Goal: Task Accomplishment & Management: Complete application form

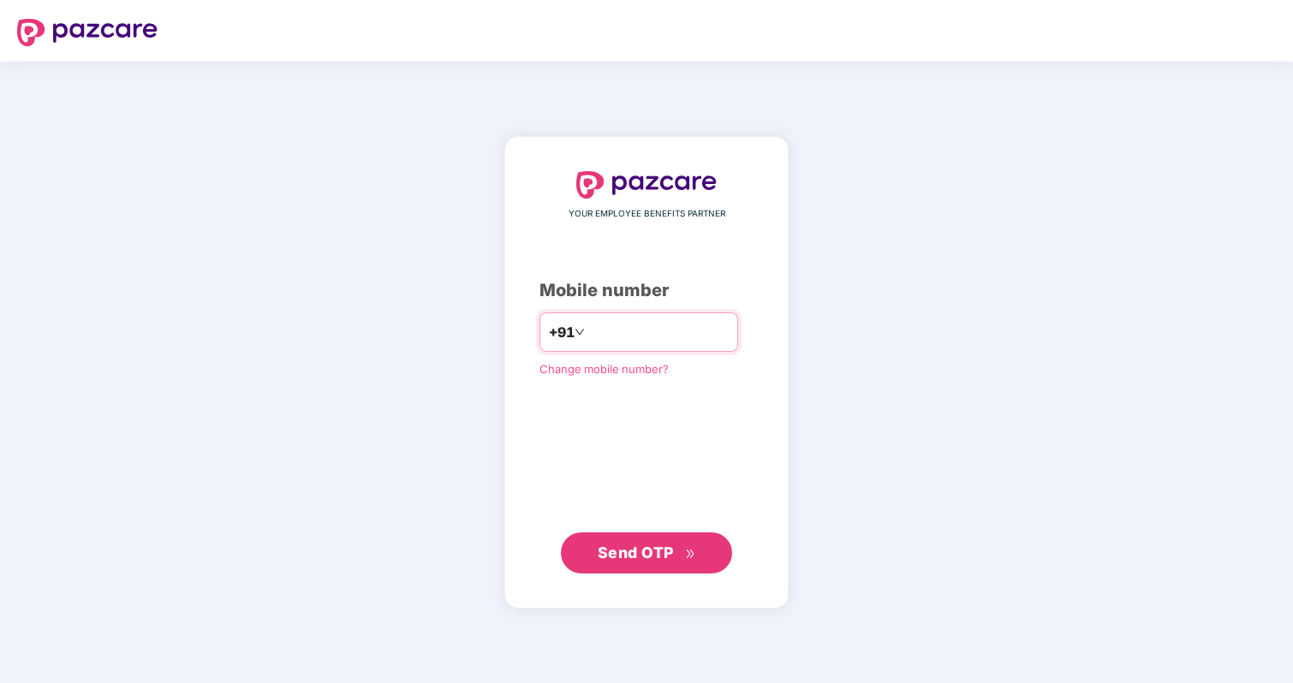
type input "**********"
click at [646, 544] on span "Send OTP" at bounding box center [636, 553] width 76 height 18
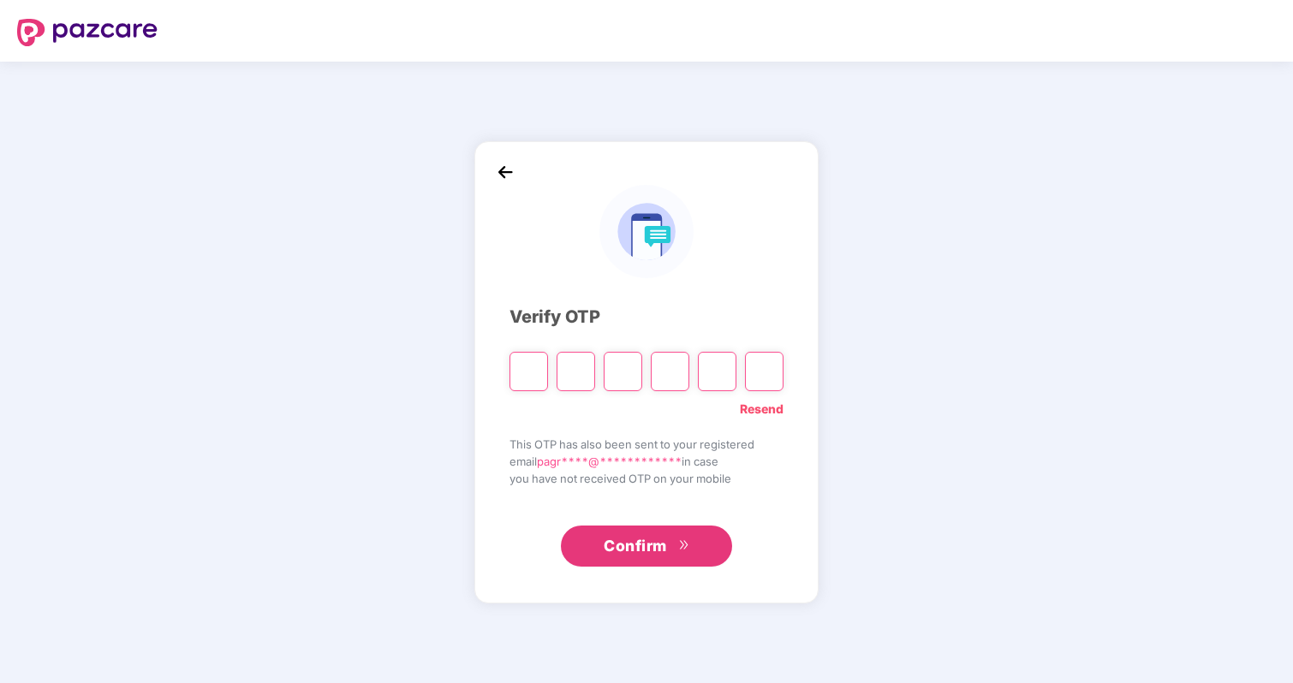
type input "*"
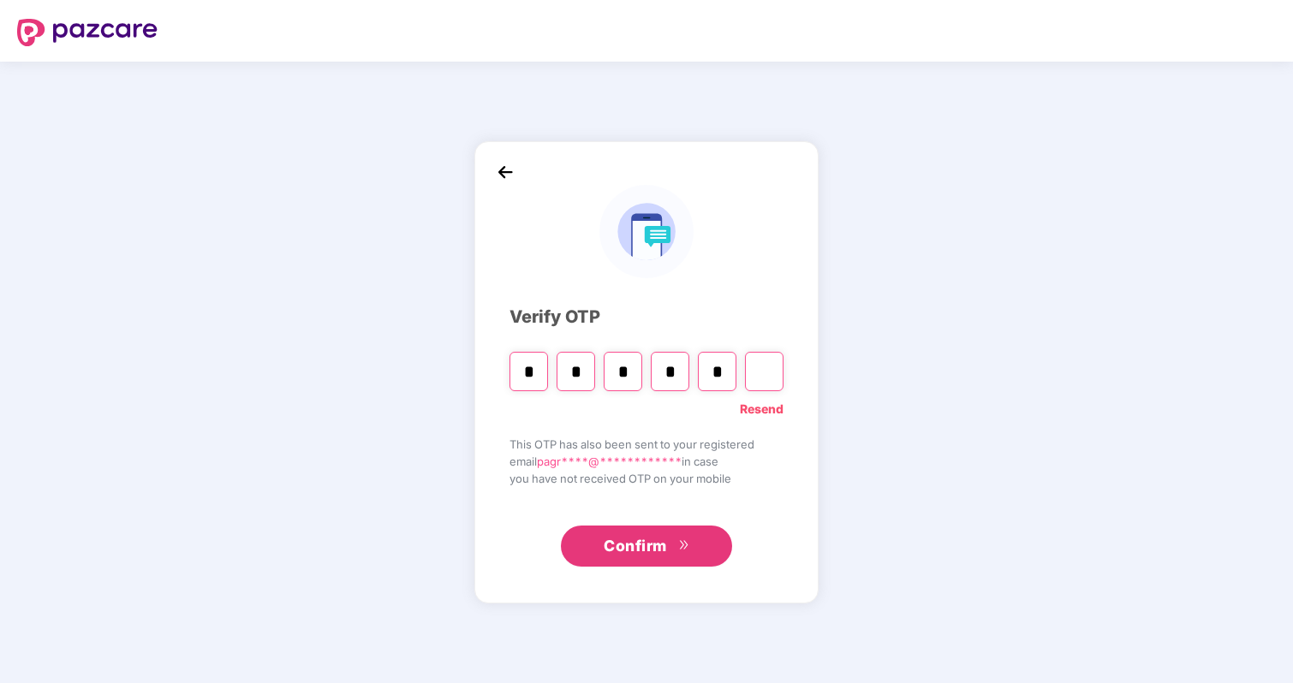
type input "*"
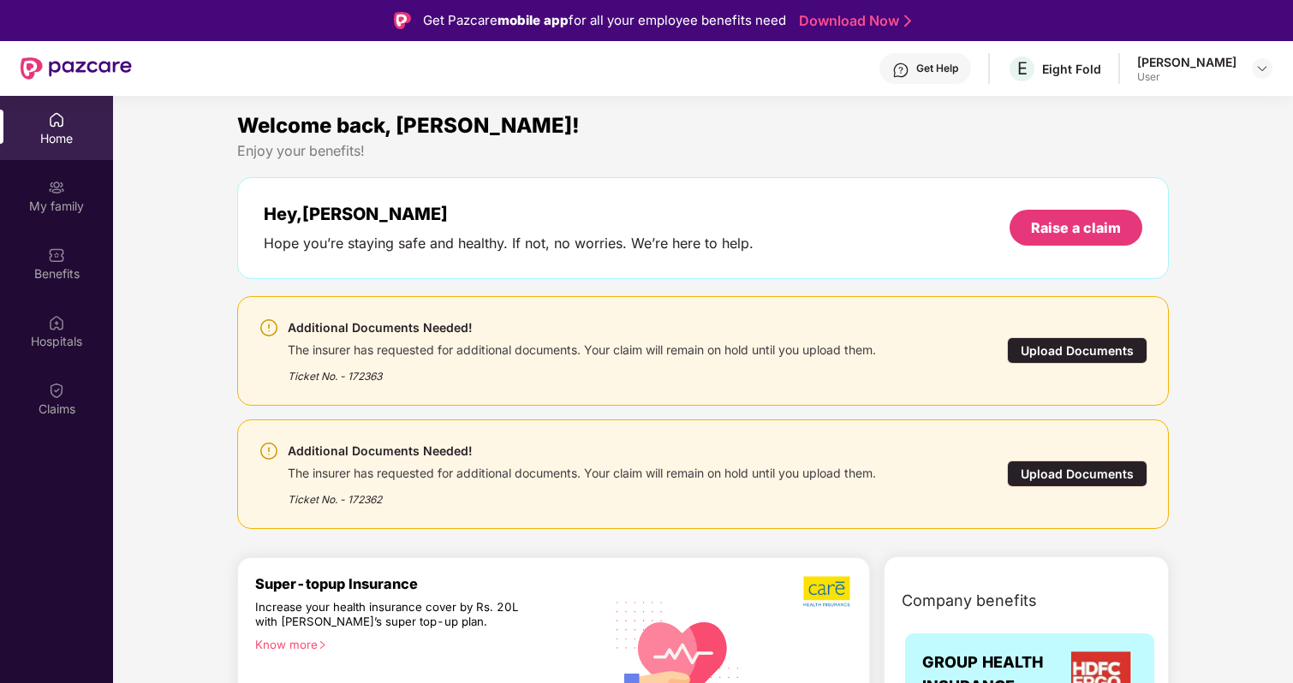
click at [1045, 347] on div "Upload Documents" at bounding box center [1077, 350] width 140 height 27
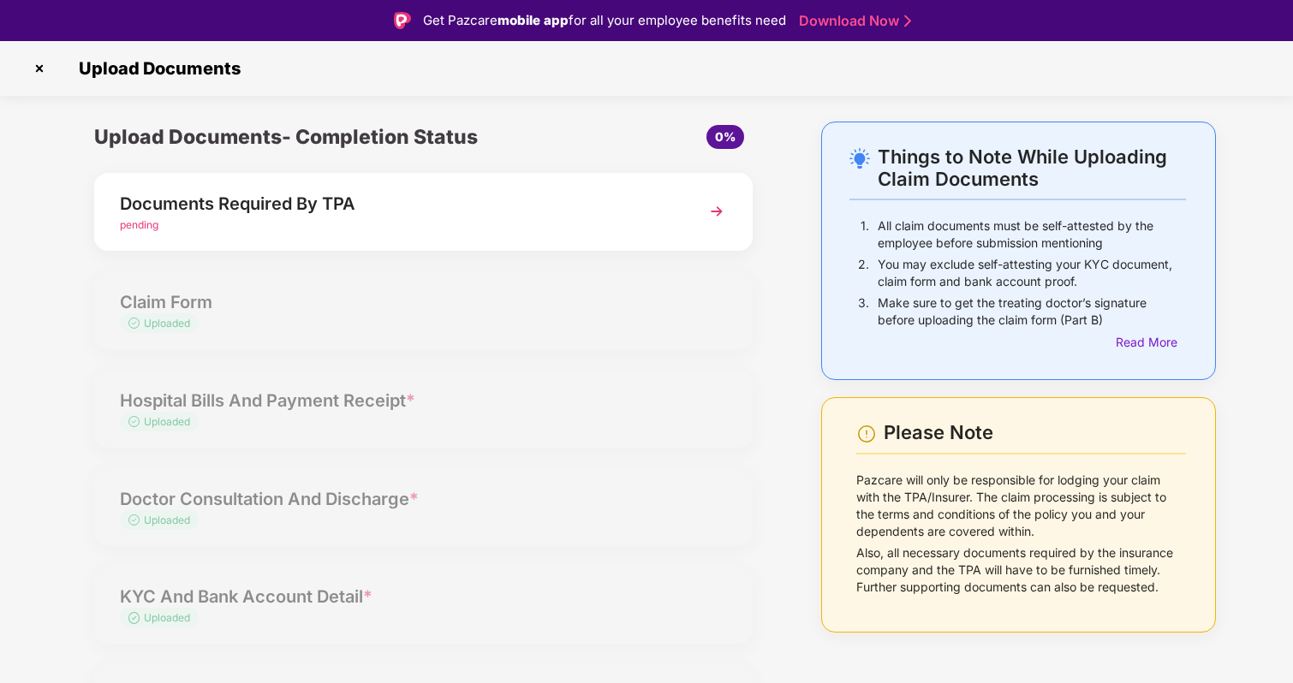
click at [365, 314] on div "Upload Documents- Completion Status 0% Documents Required By TPA pending Claim …" at bounding box center [423, 446] width 693 height 648
click at [557, 314] on div "Upload Documents- Completion Status 0% Documents Required By TPA pending Claim …" at bounding box center [423, 446] width 693 height 648
click at [588, 238] on div "Documents Required By TPA pending" at bounding box center [423, 212] width 658 height 78
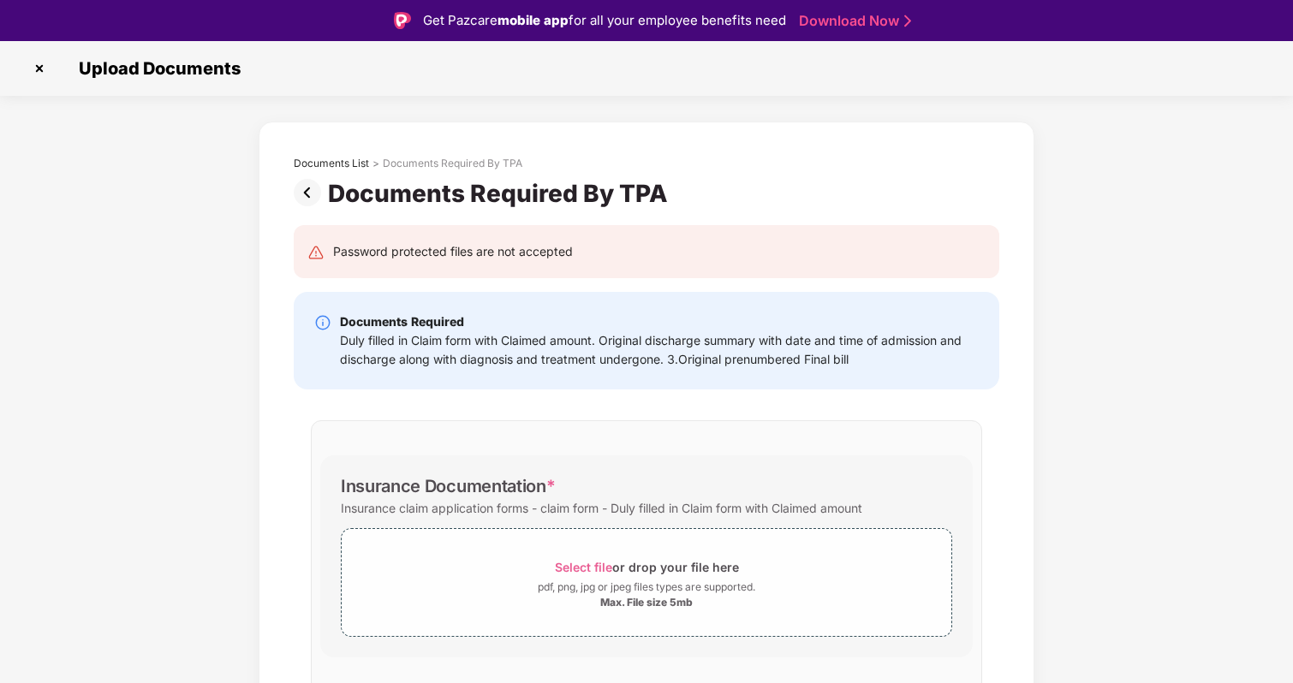
click at [304, 190] on img at bounding box center [311, 192] width 34 height 27
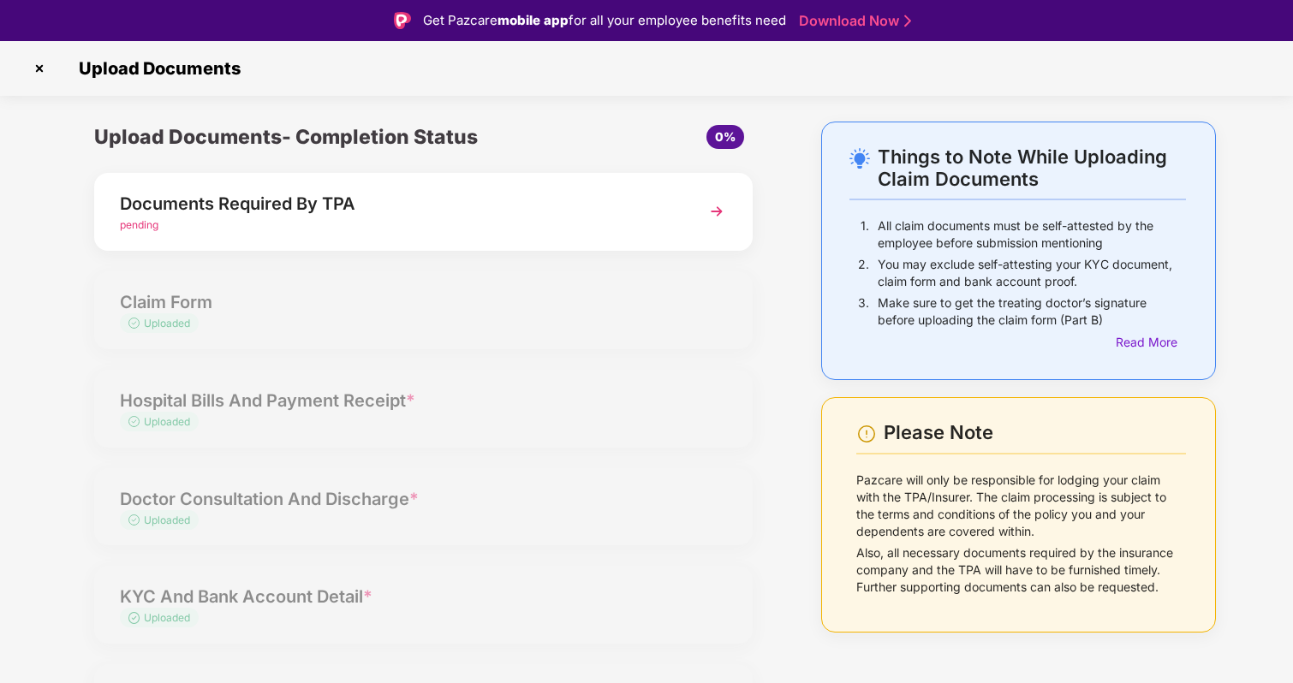
click at [178, 344] on div "Upload Documents- Completion Status 0% Documents Required By TPA pending Claim …" at bounding box center [423, 446] width 693 height 648
click at [182, 344] on div "Upload Documents- Completion Status 0% Documents Required By TPA pending Claim …" at bounding box center [423, 446] width 693 height 648
click at [447, 346] on div "Upload Documents- Completion Status 0% Documents Required By TPA pending Claim …" at bounding box center [423, 446] width 693 height 648
click at [508, 385] on div "Upload Documents- Completion Status 0% Documents Required By TPA pending Claim …" at bounding box center [423, 446] width 693 height 648
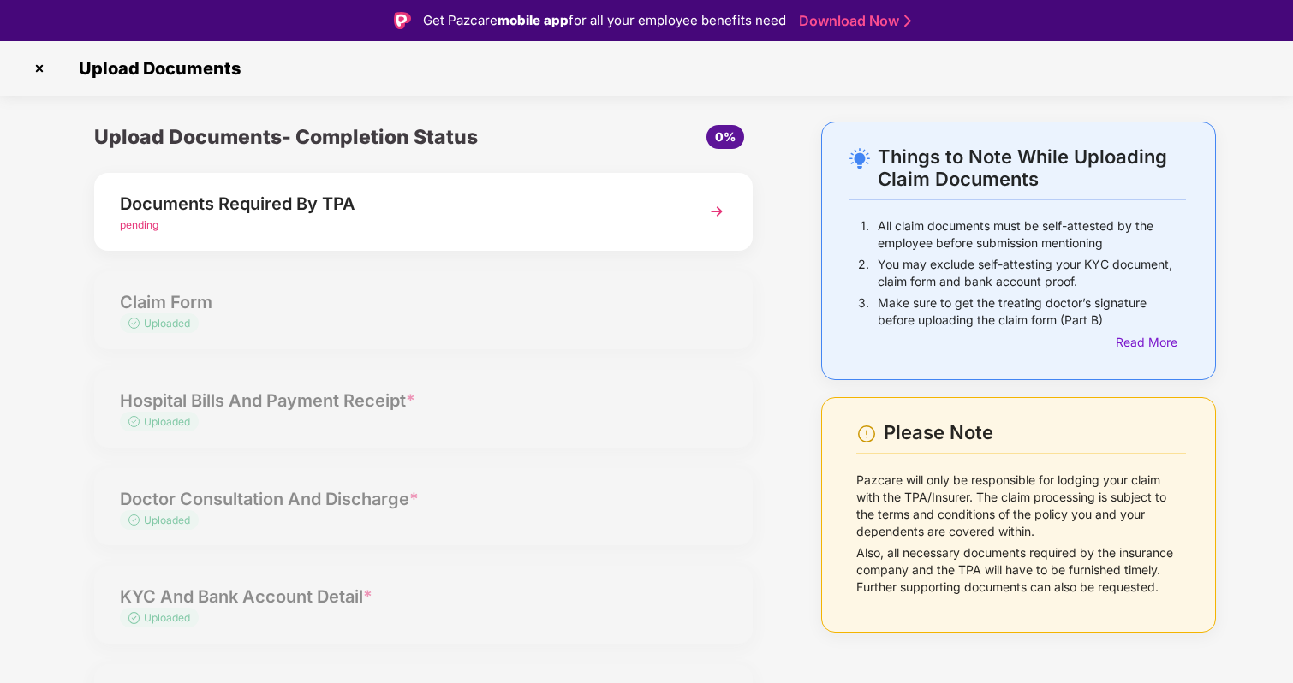
click at [515, 322] on div "Upload Documents- Completion Status 0% Documents Required By TPA pending Claim …" at bounding box center [423, 446] width 693 height 648
click at [585, 215] on div "Documents Required By TPA" at bounding box center [398, 203] width 557 height 27
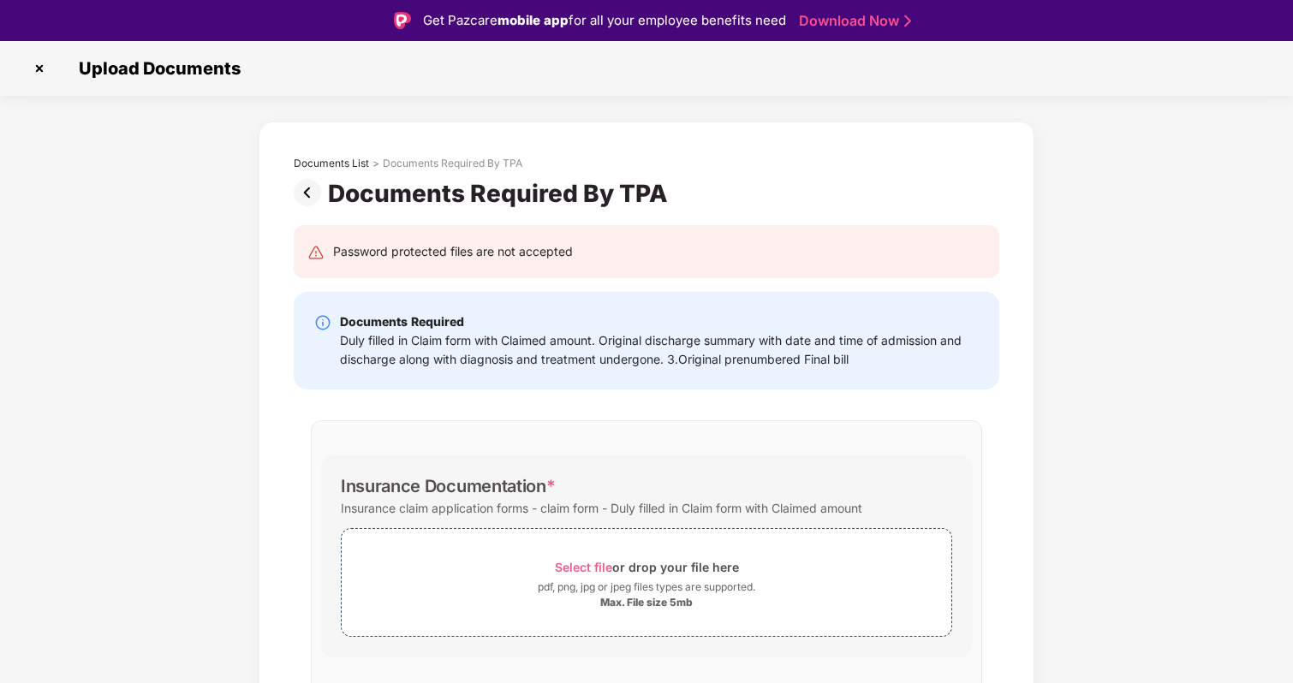
click at [38, 68] on img at bounding box center [39, 68] width 27 height 27
